Goal: Task Accomplishment & Management: Use online tool/utility

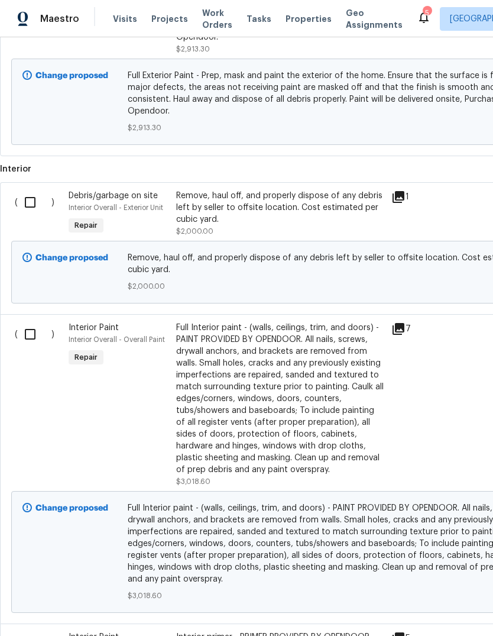
scroll to position [443, 0]
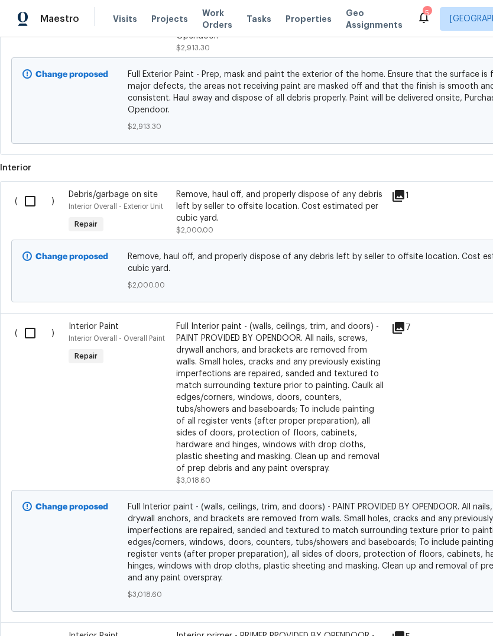
click at [31, 189] on input "checkbox" at bounding box center [35, 201] width 34 height 25
checkbox input "true"
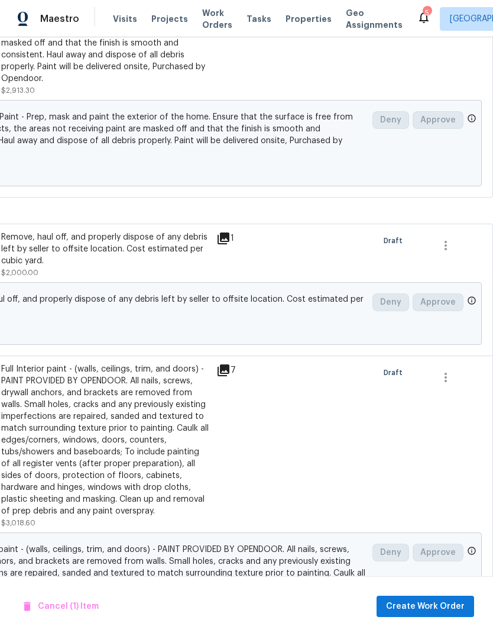
scroll to position [400, 175]
click at [431, 610] on span "Create Work Order" at bounding box center [425, 606] width 79 height 15
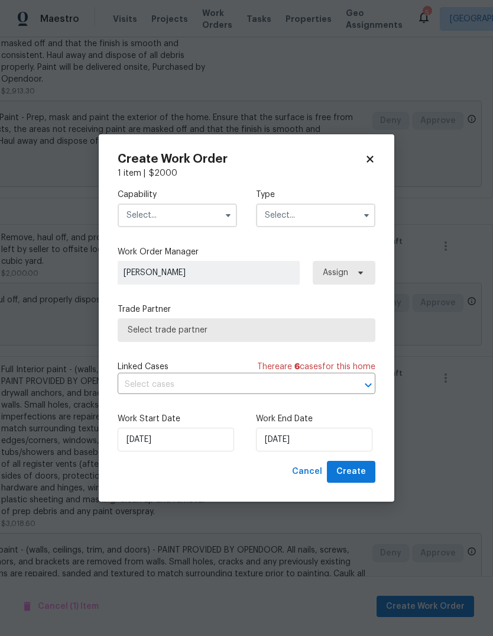
click at [188, 217] on input "text" at bounding box center [178, 216] width 120 height 24
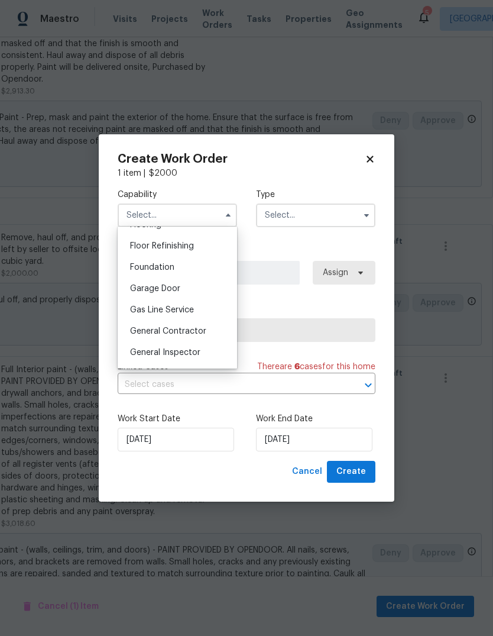
scroll to position [480, 0]
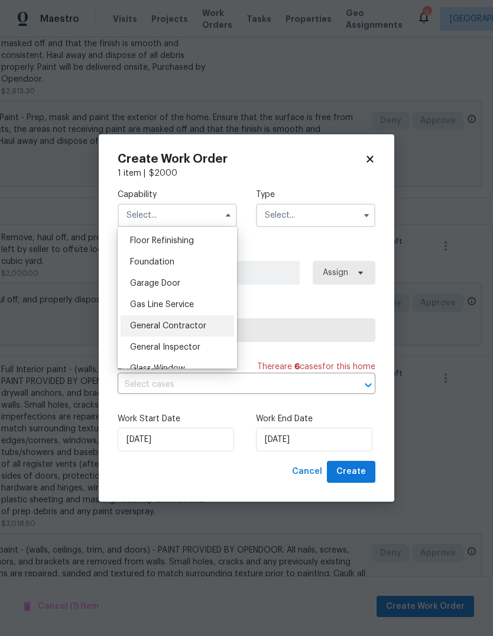
click at [204, 327] on span "General Contractor" at bounding box center [168, 326] width 76 height 8
type input "General Contractor"
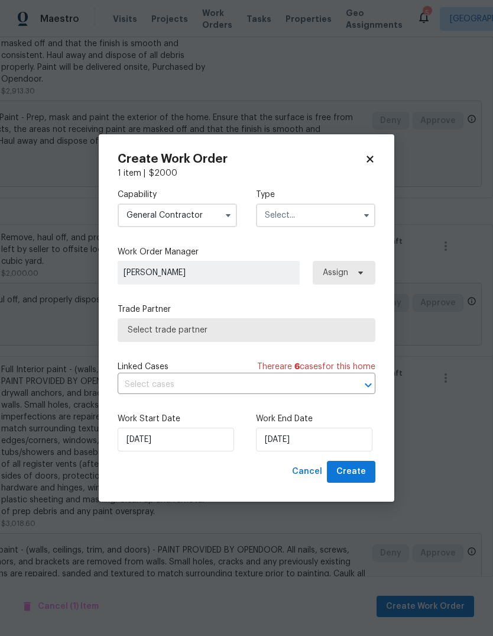
click at [316, 212] on input "text" at bounding box center [316, 216] width 120 height 24
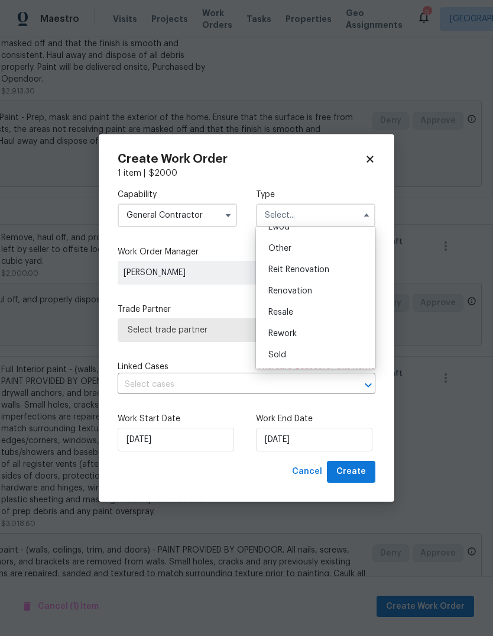
scroll to position [141, 0]
click at [323, 291] on div "Renovation" at bounding box center [316, 290] width 114 height 21
type input "Renovation"
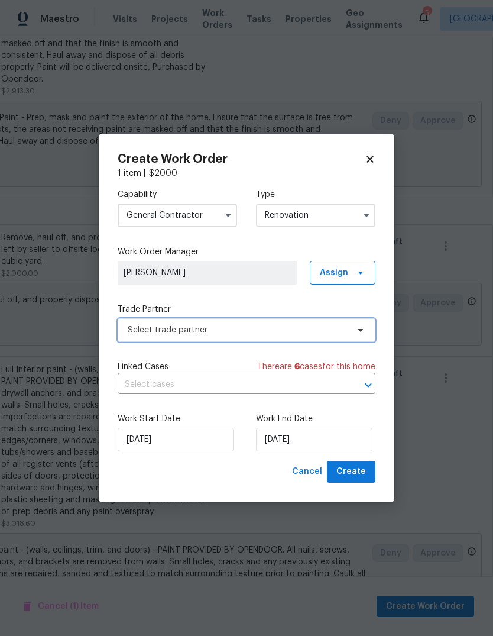
click at [228, 325] on span "Select trade partner" at bounding box center [238, 330] width 221 height 12
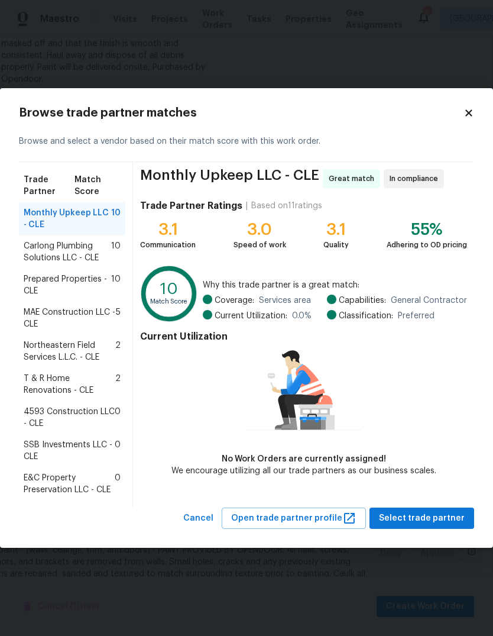
click at [66, 417] on span "4593 Construction LLC - CLE" at bounding box center [69, 418] width 91 height 24
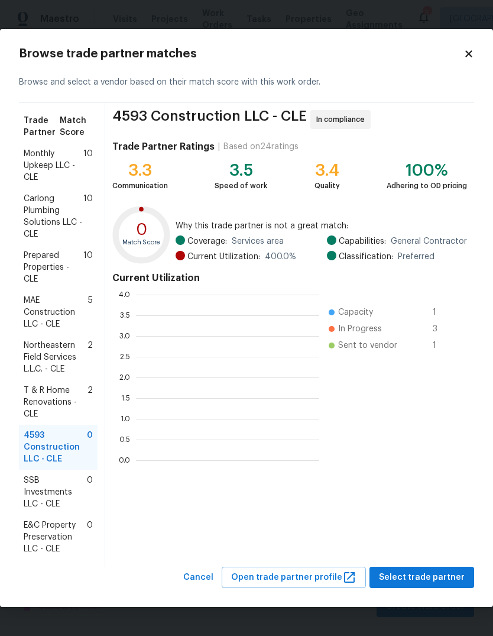
scroll to position [166, 183]
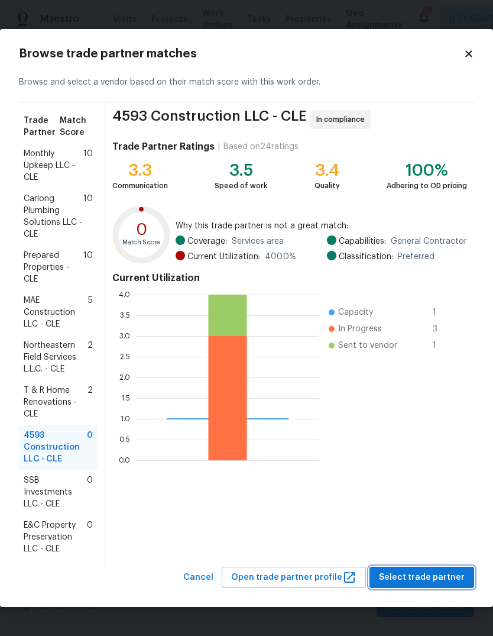
click at [428, 579] on span "Select trade partner" at bounding box center [422, 577] width 86 height 15
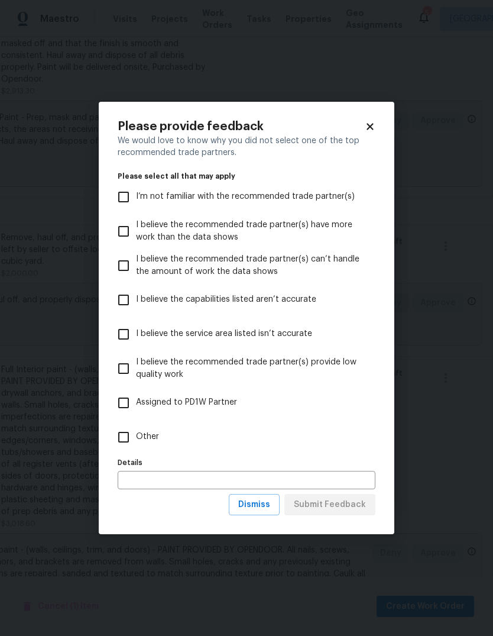
click at [122, 443] on input "Other" at bounding box center [123, 437] width 25 height 25
checkbox input "true"
click at [348, 506] on span "Submit Feedback" at bounding box center [330, 505] width 72 height 15
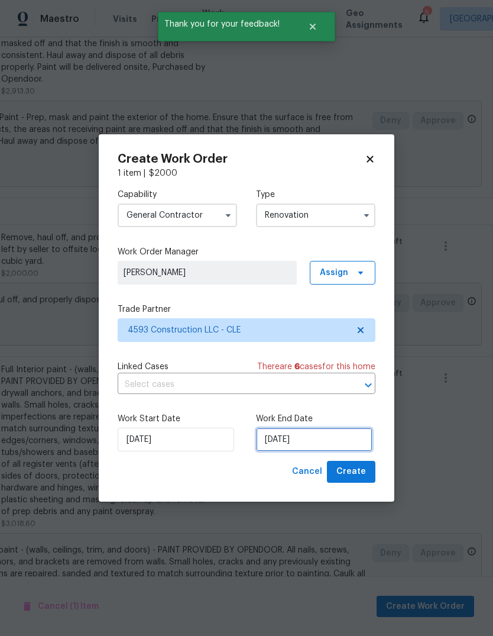
click at [306, 430] on input "10/8/2025" at bounding box center [314, 440] width 117 height 24
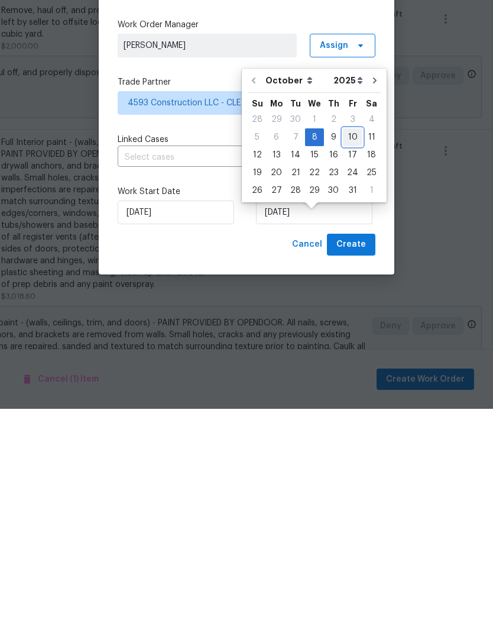
click at [350, 356] on div "10" at bounding box center [353, 364] width 20 height 17
type input "10/10/2025"
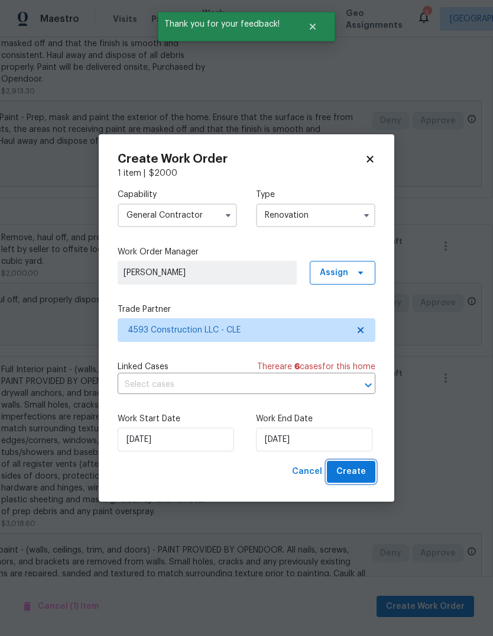
click at [361, 474] on span "Create" at bounding box center [352, 471] width 30 height 15
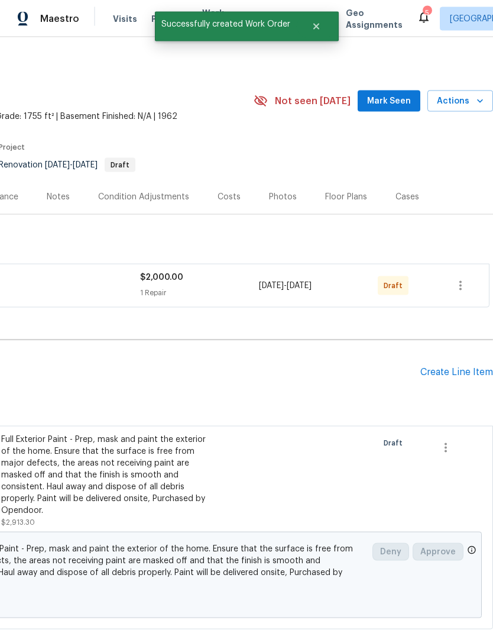
scroll to position [0, 175]
click at [467, 279] on icon "button" at bounding box center [461, 286] width 14 height 14
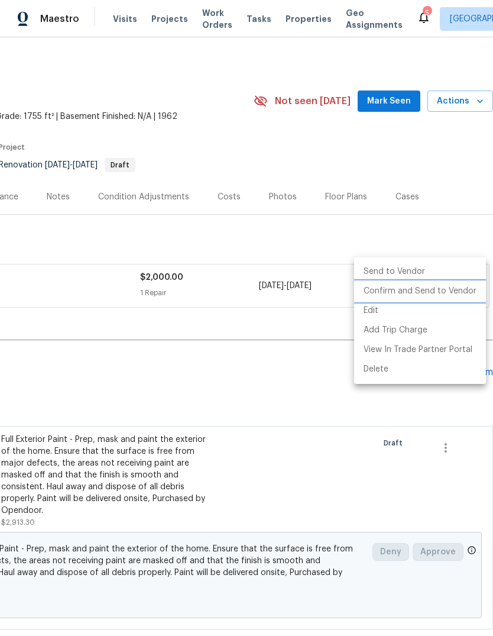
click at [436, 292] on li "Confirm and Send to Vendor" at bounding box center [420, 292] width 132 height 20
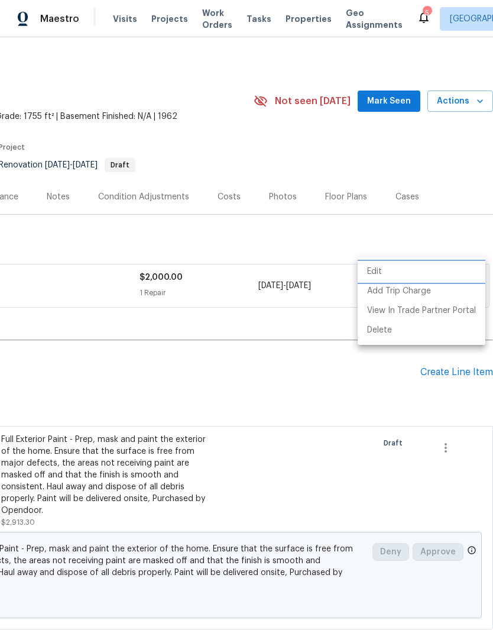
scroll to position [0, 0]
click at [155, 198] on div at bounding box center [246, 318] width 493 height 636
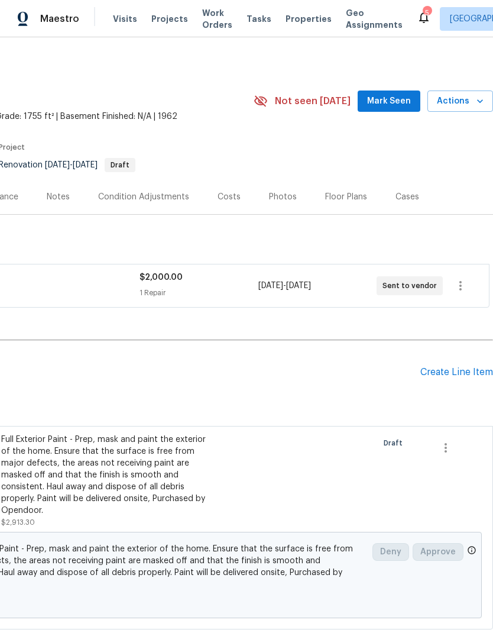
click at [165, 192] on div "Condition Adjustments" at bounding box center [143, 197] width 91 height 12
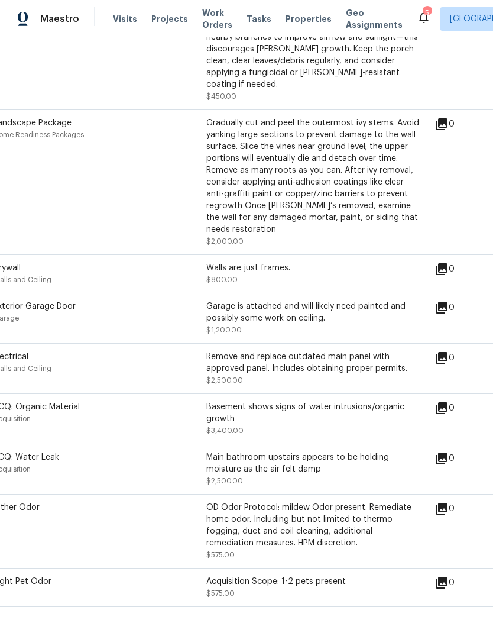
scroll to position [1193, 20]
